Goal: Information Seeking & Learning: Find specific fact

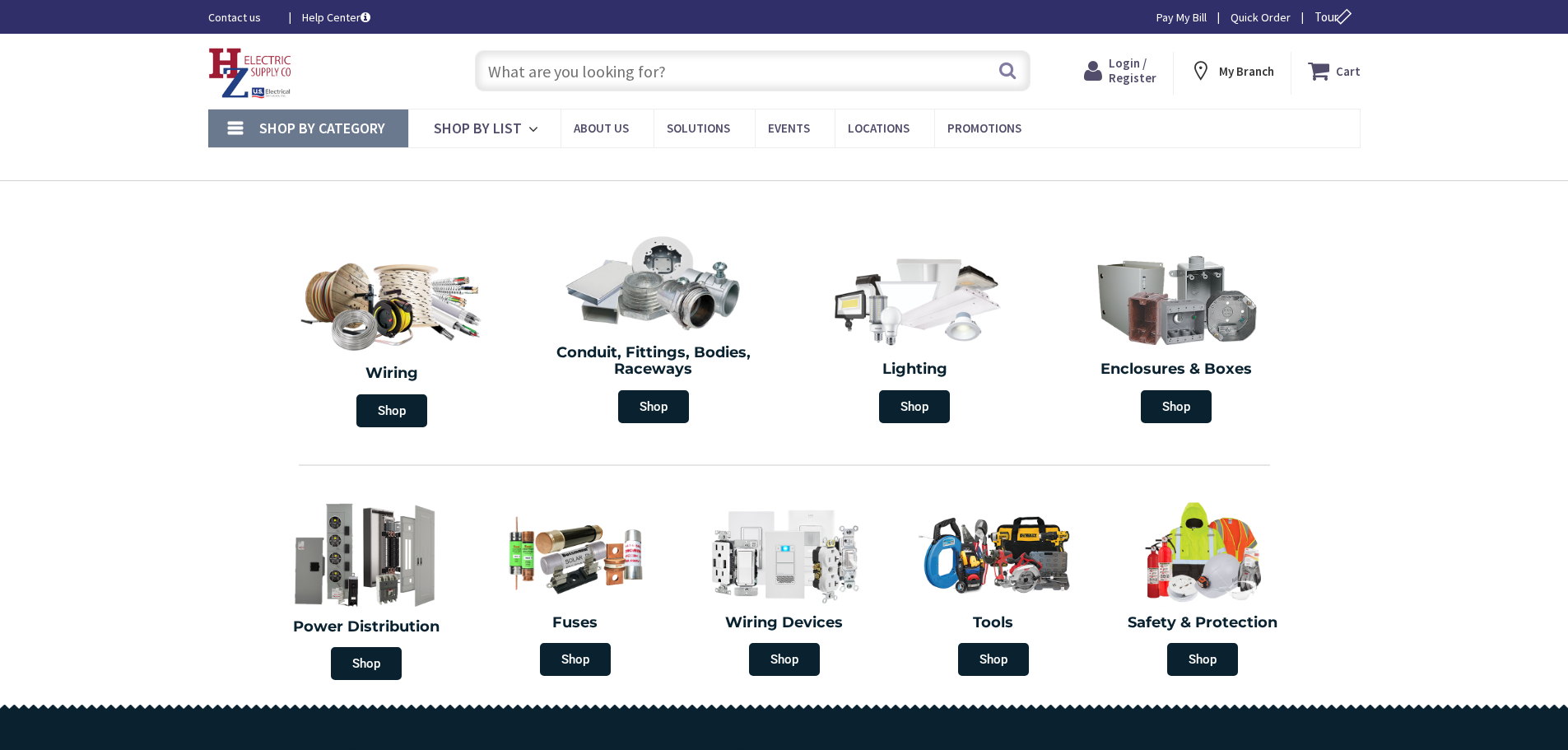
type input "[PERSON_NAME][GEOGRAPHIC_DATA], [GEOGRAPHIC_DATA]"
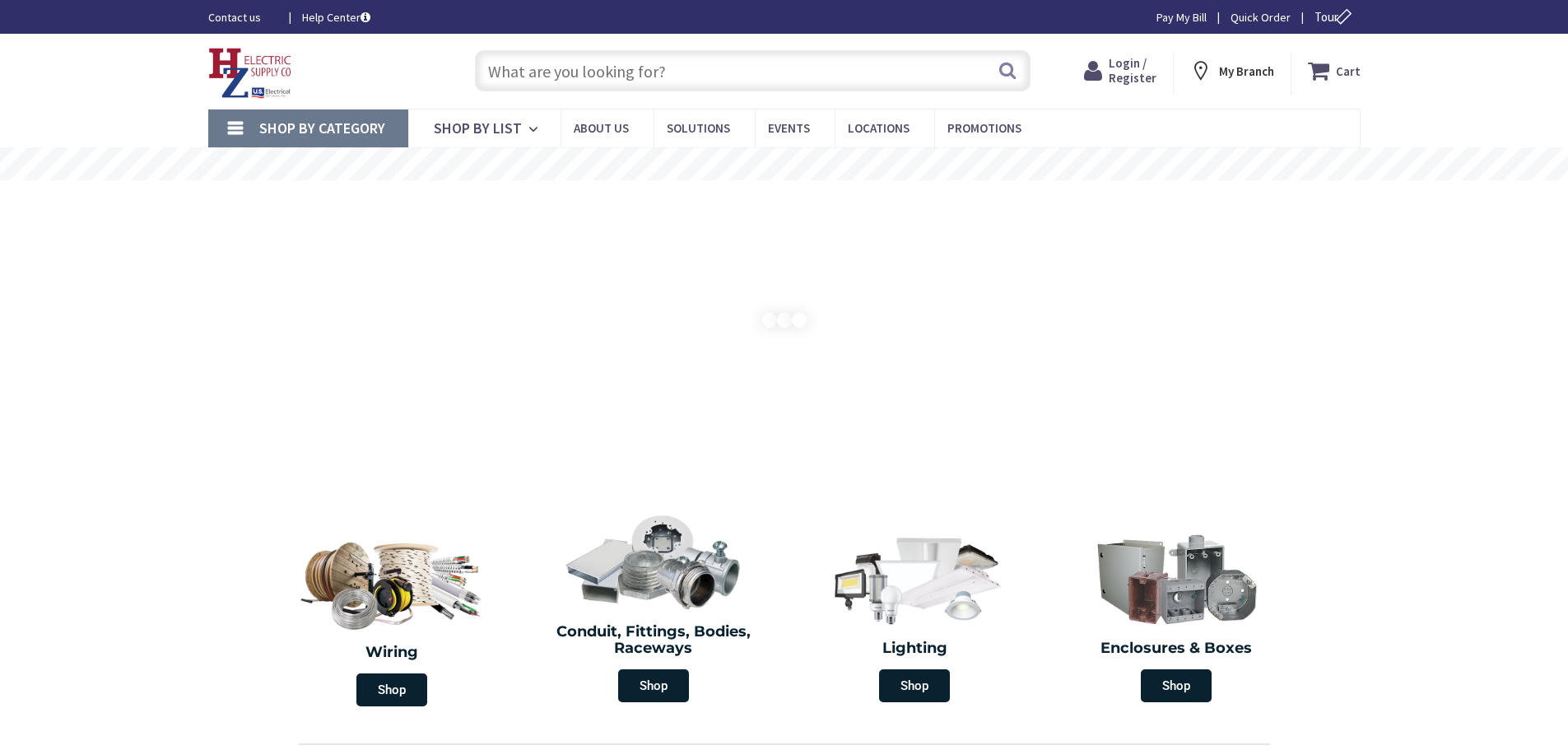
click at [533, 64] on input "text" at bounding box center [753, 70] width 556 height 42
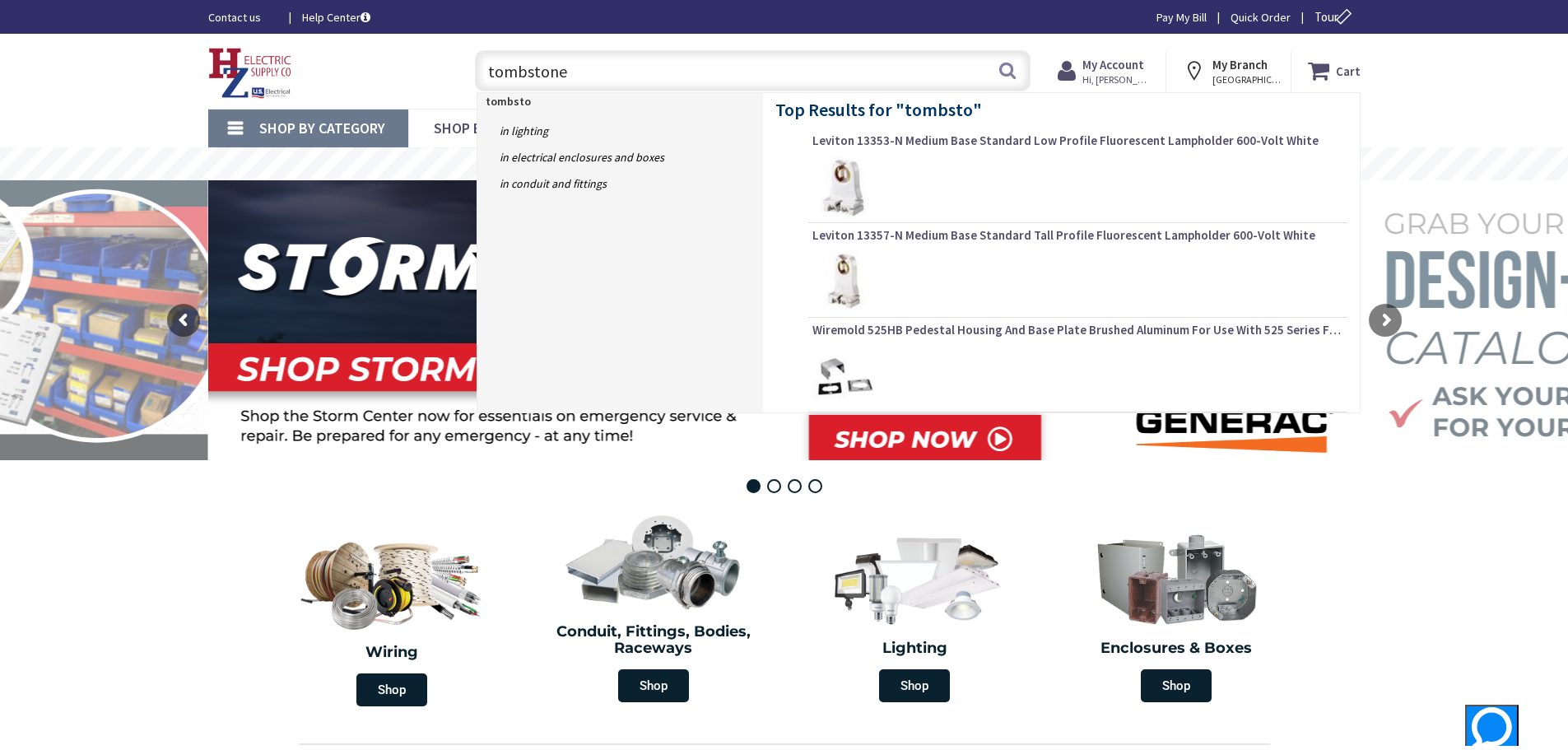
type input "tombstone"
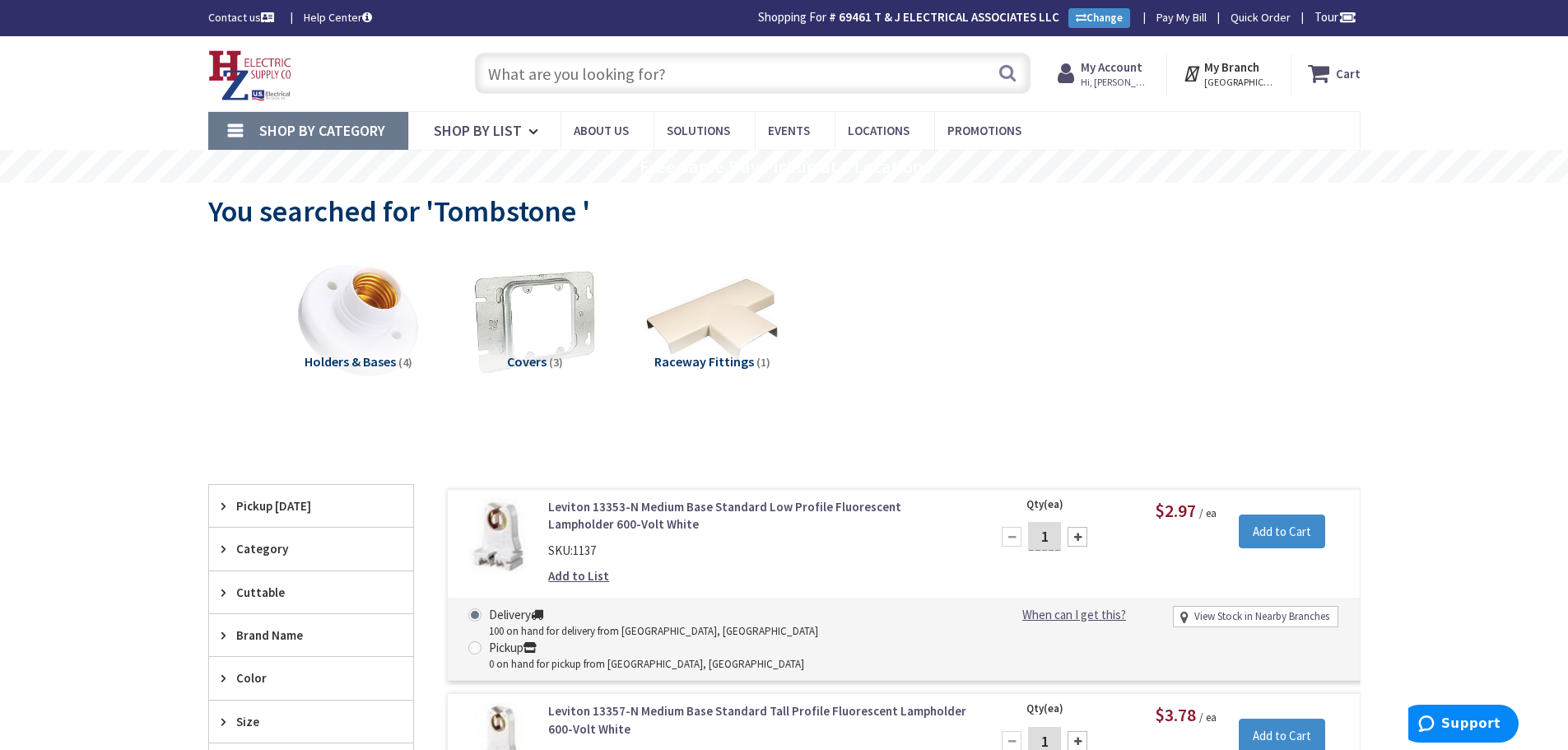
click at [697, 65] on input "text" at bounding box center [753, 73] width 556 height 42
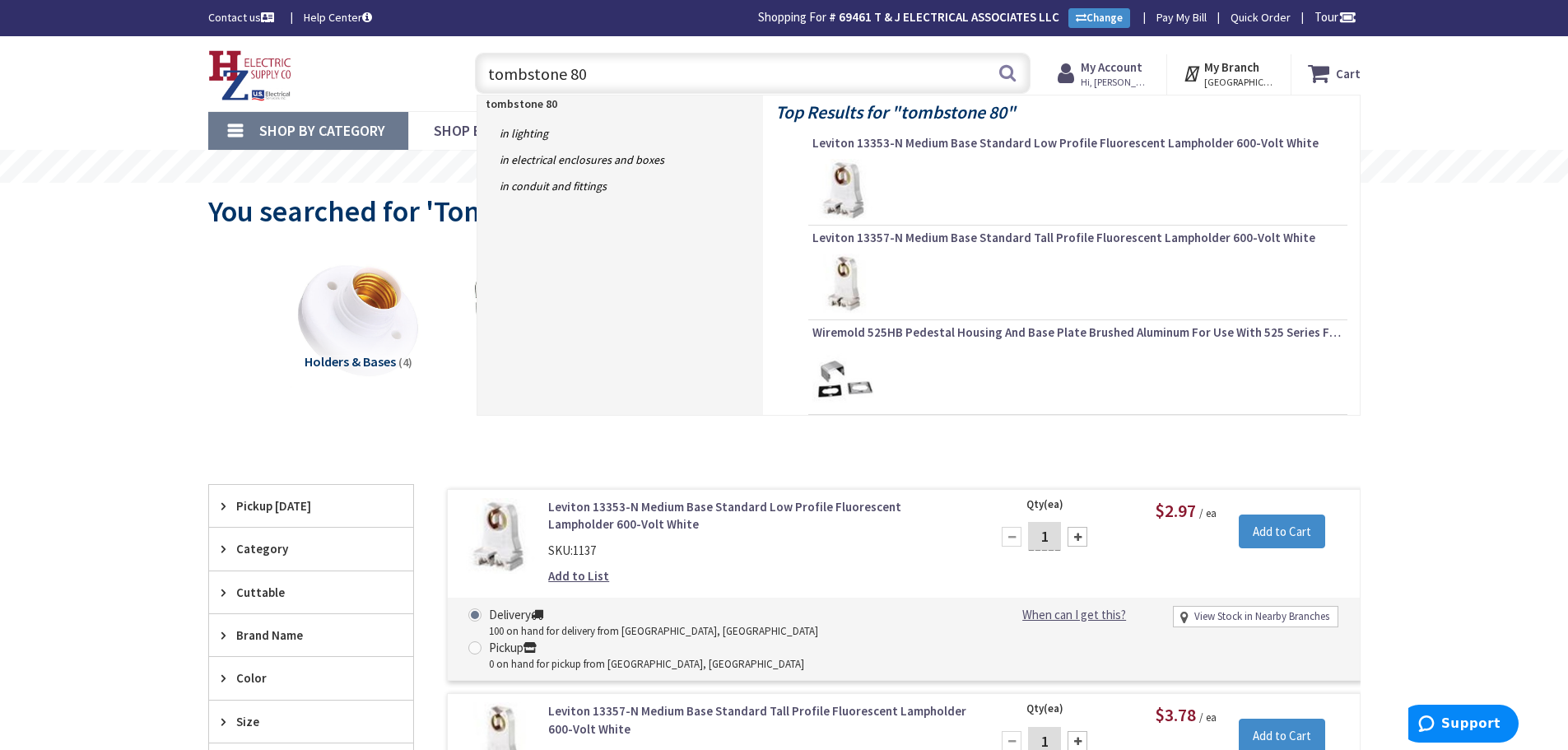
type input "tombstone 800"
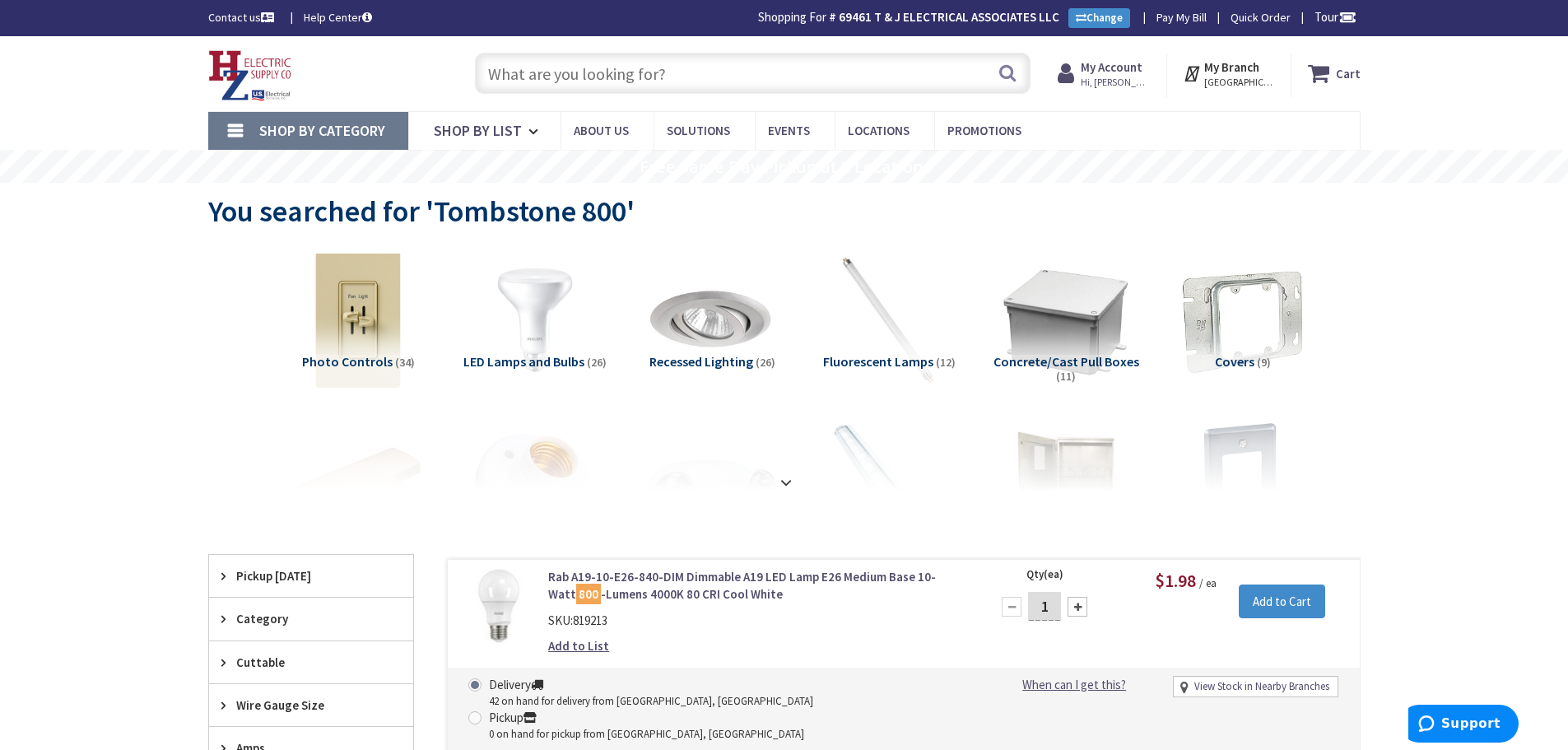
click at [615, 73] on input "text" at bounding box center [753, 73] width 556 height 42
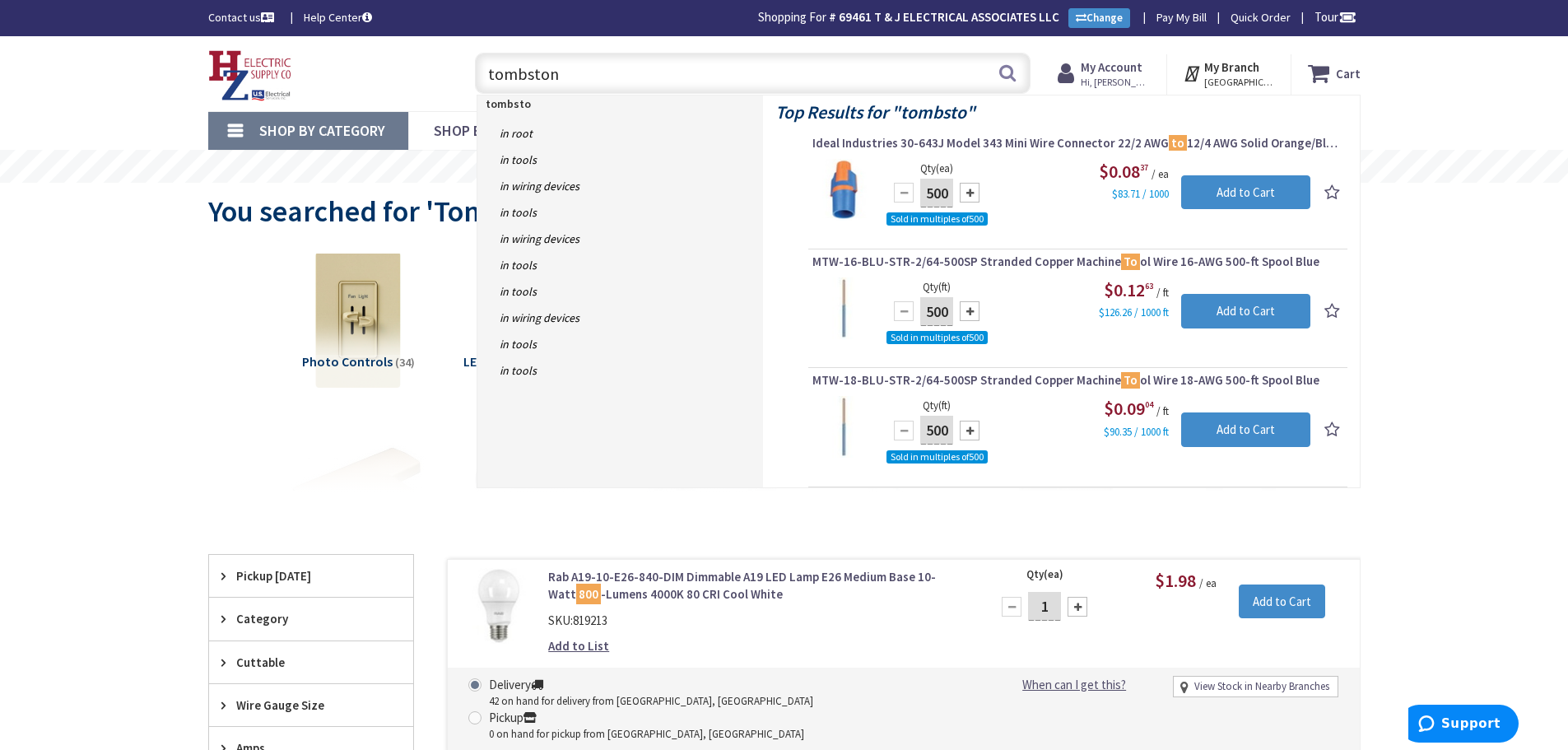
type input "tombstone"
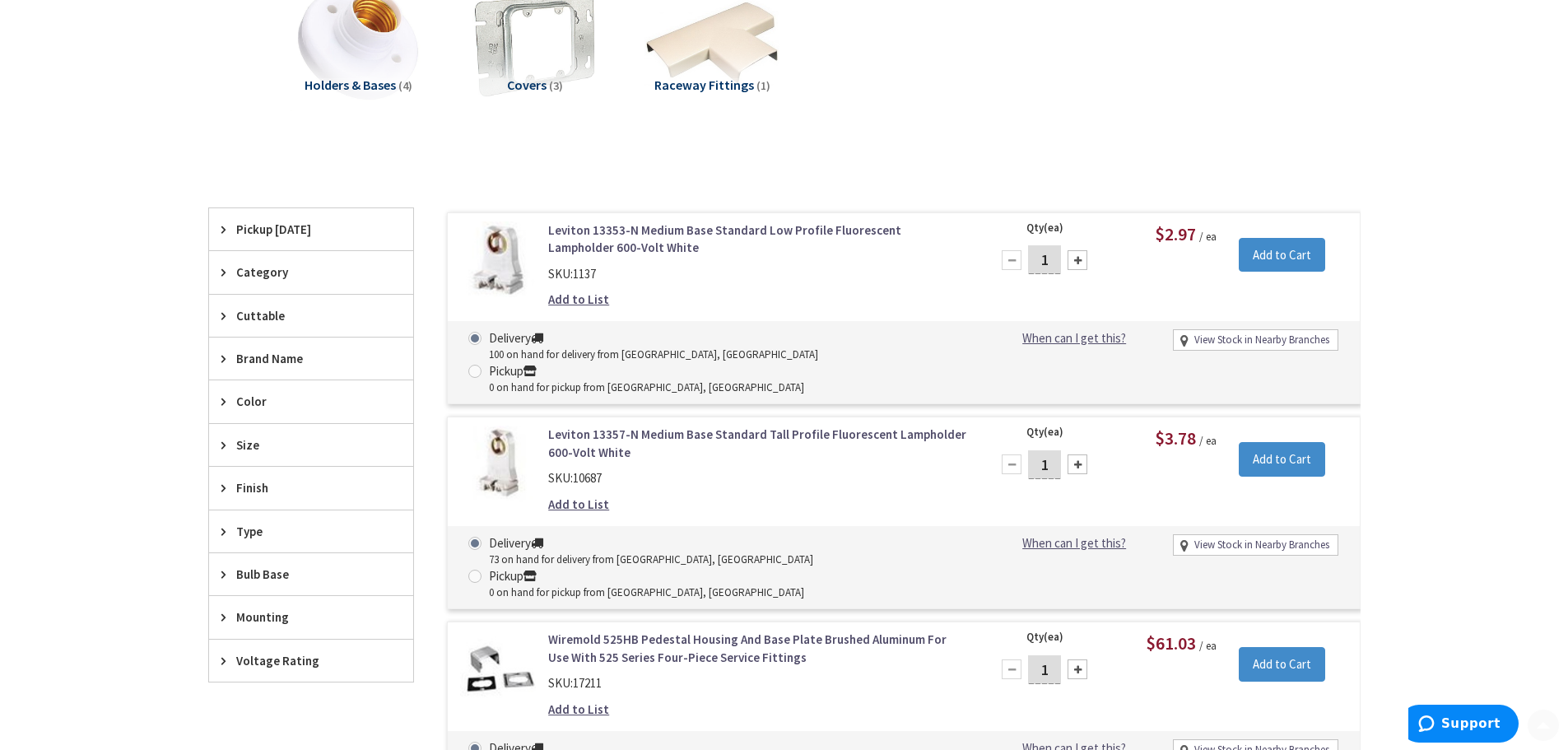
scroll to position [411, 0]
